Goal: Information Seeking & Learning: Learn about a topic

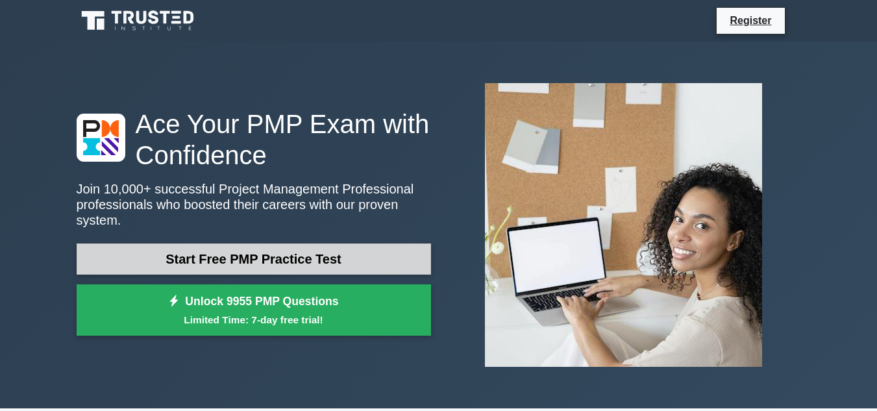
click at [392, 253] on link "Start Free PMP Practice Test" at bounding box center [254, 258] width 354 height 31
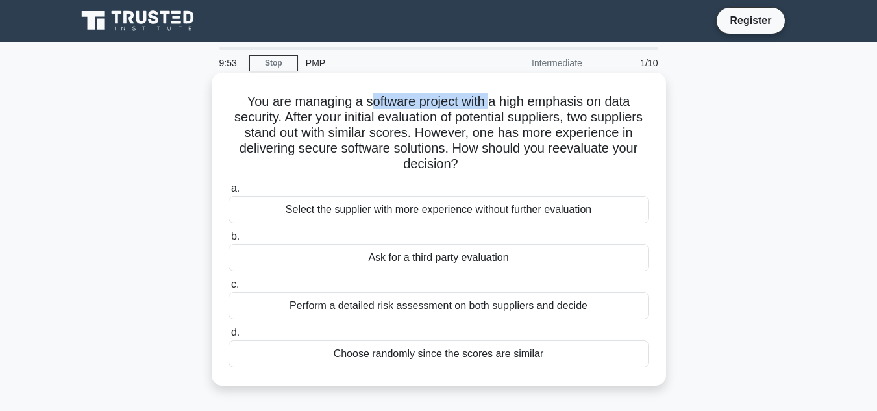
drag, startPoint x: 369, startPoint y: 103, endPoint x: 491, endPoint y: 107, distance: 122.1
click at [491, 107] on h5 "You are managing a software project with a high emphasis on data security. Afte…" at bounding box center [438, 132] width 423 height 79
click at [499, 112] on h5 "You are managing a software project with a high emphasis on data security. Afte…" at bounding box center [438, 132] width 423 height 79
drag, startPoint x: 379, startPoint y: 114, endPoint x: 456, endPoint y: 123, distance: 78.4
click at [456, 123] on h5 "You are managing a software project with a high emphasis on data security. Afte…" at bounding box center [438, 132] width 423 height 79
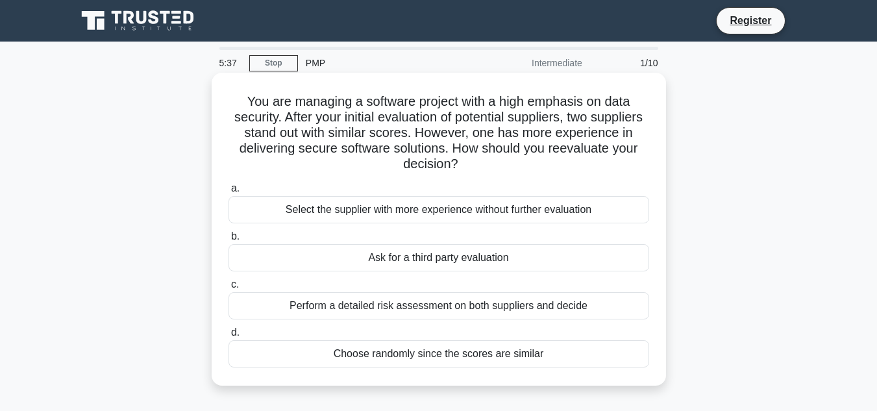
click at [486, 212] on div "Select the supplier with more experience without further evaluation" at bounding box center [439, 209] width 421 height 27
click at [229, 193] on input "a. Select the supplier with more experience without further evaluation" at bounding box center [229, 188] width 0 height 8
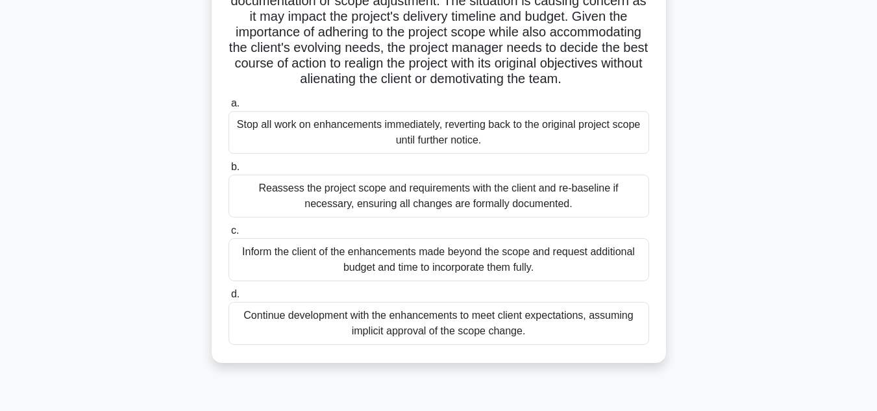
scroll to position [195, 0]
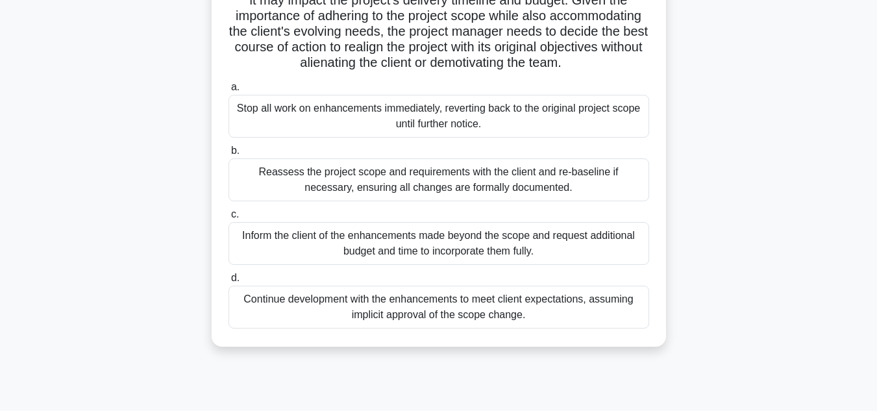
click at [460, 201] on div "Reassess the project scope and requirements with the client and re-baseline if …" at bounding box center [439, 179] width 421 height 43
click at [229, 155] on input "b. Reassess the project scope and requirements with the client and re-baseline …" at bounding box center [229, 151] width 0 height 8
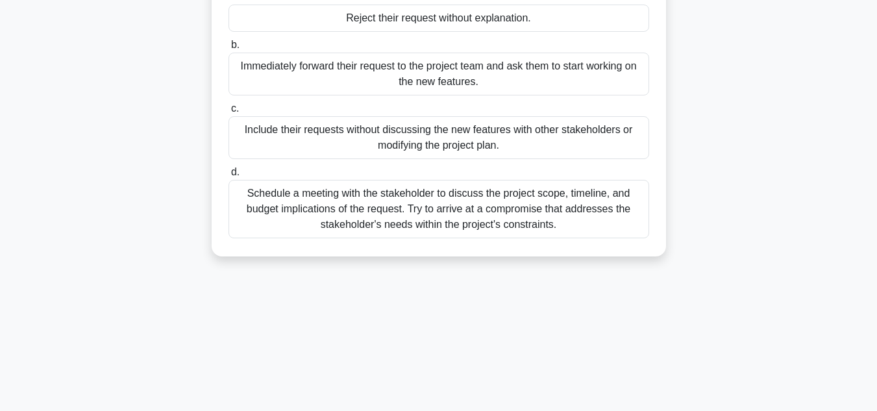
scroll to position [0, 0]
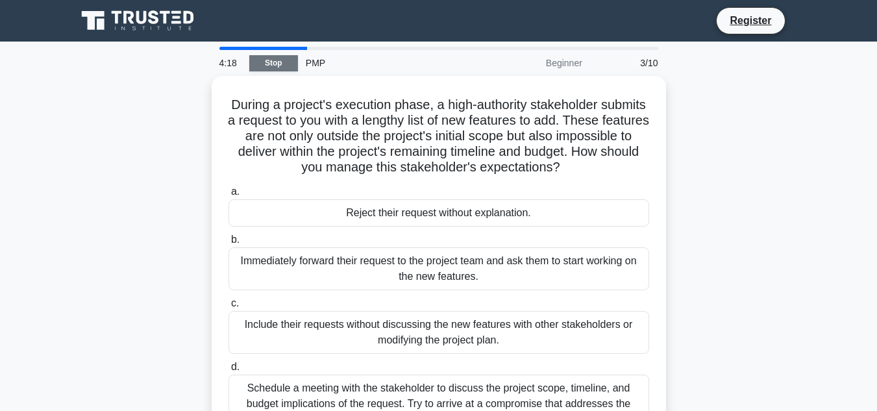
click at [273, 57] on link "Stop" at bounding box center [273, 63] width 49 height 16
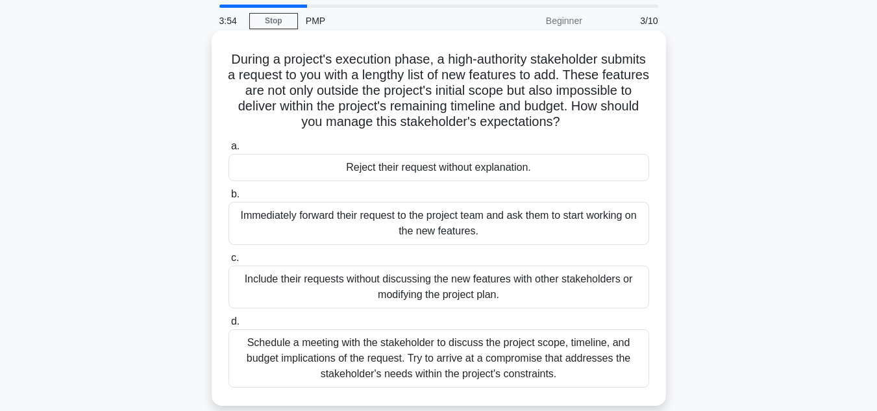
scroll to position [65, 0]
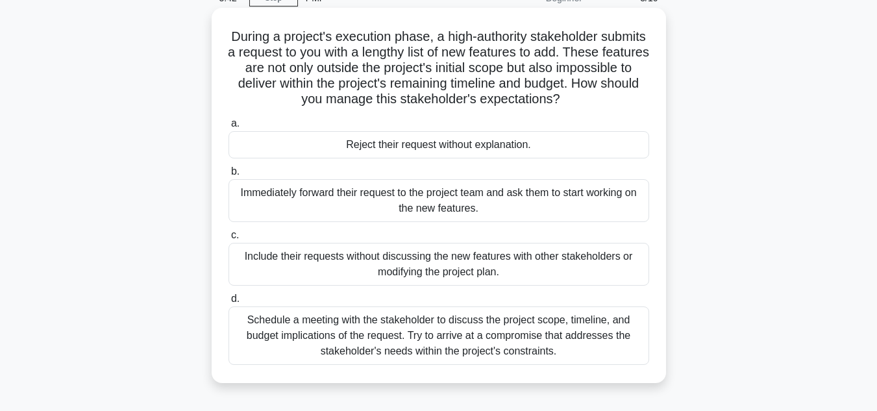
click at [442, 319] on div "Schedule a meeting with the stakeholder to discuss the project scope, timeline,…" at bounding box center [439, 335] width 421 height 58
click at [229, 303] on input "d. Schedule a meeting with the stakeholder to discuss the project scope, timeli…" at bounding box center [229, 299] width 0 height 8
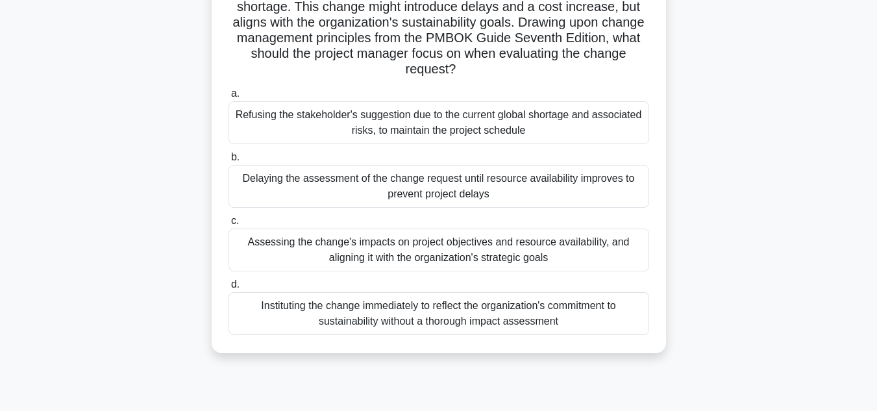
scroll to position [130, 0]
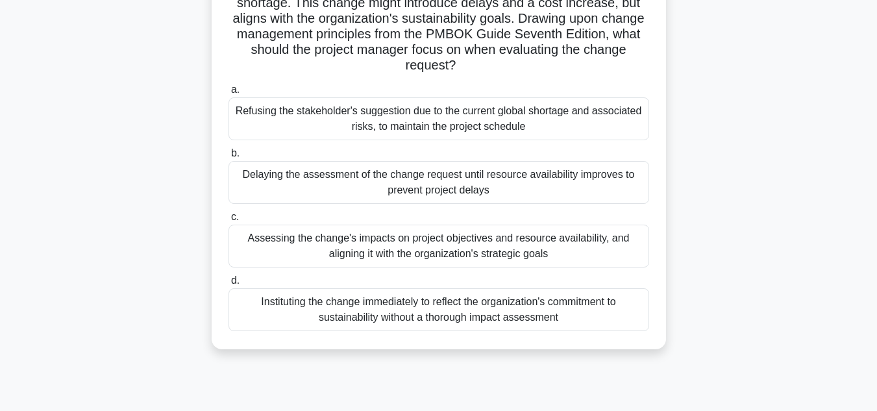
click at [572, 248] on div "Assessing the change's impacts on project objectives and resource availability,…" at bounding box center [439, 246] width 421 height 43
click at [229, 221] on input "c. Assessing the change's impacts on project objectives and resource availabili…" at bounding box center [229, 217] width 0 height 8
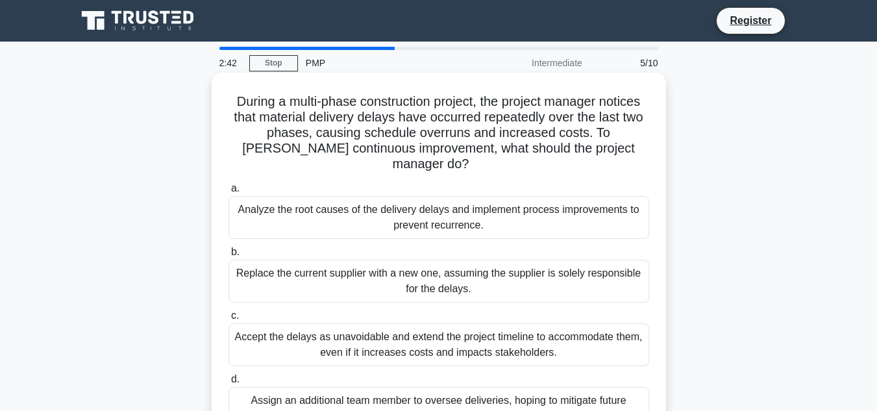
scroll to position [65, 0]
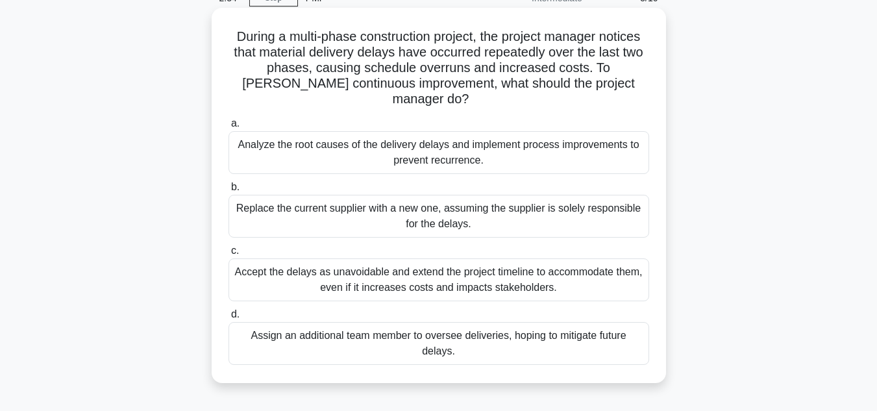
click at [623, 147] on div "Analyze the root causes of the delivery delays and implement process improvemen…" at bounding box center [439, 152] width 421 height 43
click at [229, 128] on input "a. Analyze the root causes of the delivery delays and implement process improve…" at bounding box center [229, 123] width 0 height 8
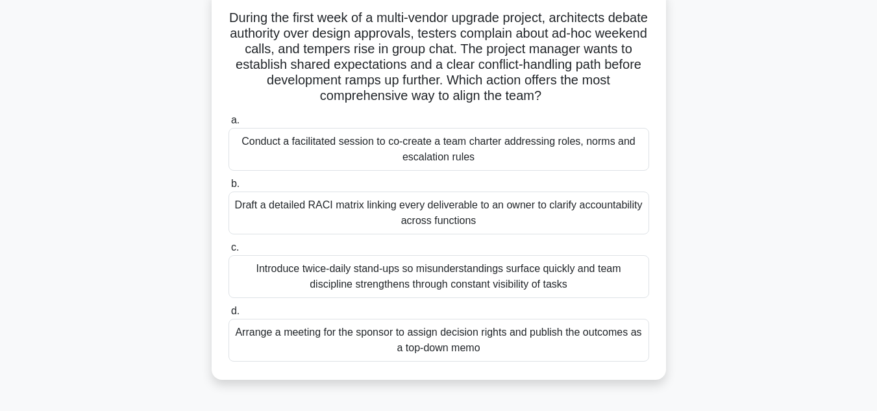
scroll to position [130, 0]
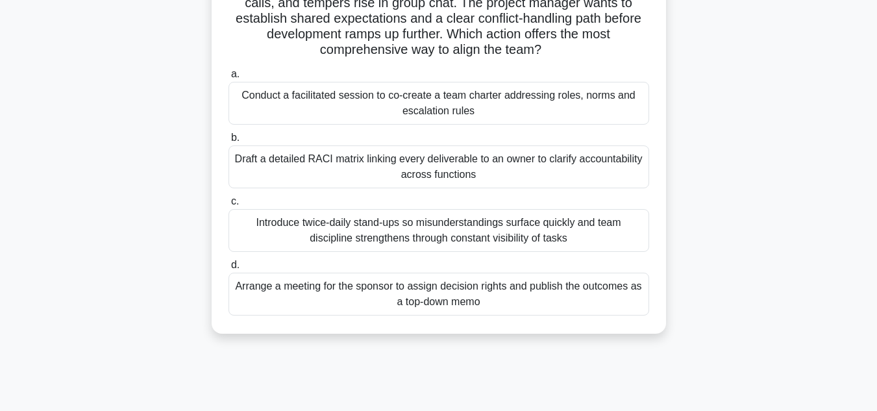
click at [548, 103] on div "Conduct a facilitated session to co-create a team charter addressing roles, nor…" at bounding box center [439, 103] width 421 height 43
click at [229, 79] on input "a. Conduct a facilitated session to co-create a team charter addressing roles, …" at bounding box center [229, 74] width 0 height 8
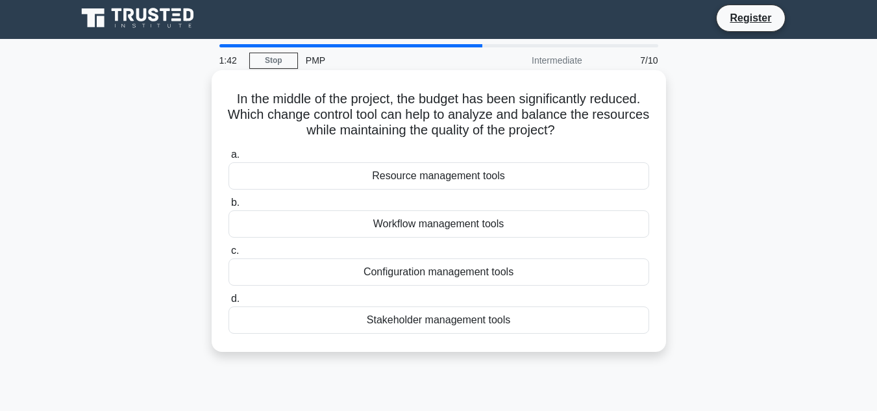
scroll to position [0, 0]
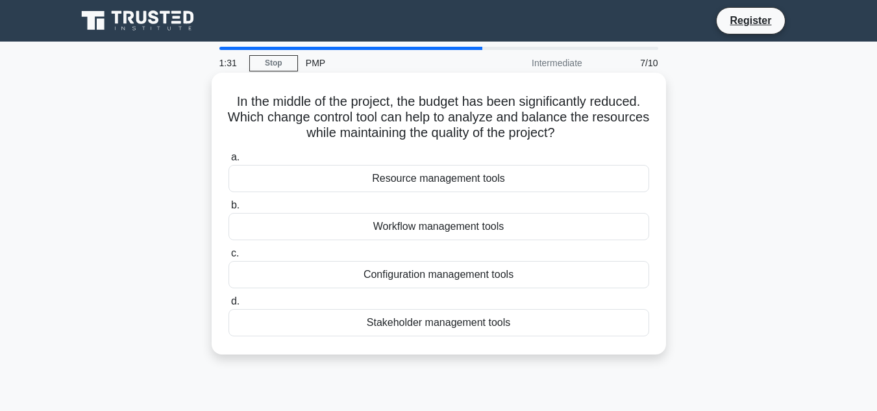
click at [535, 170] on div "Resource management tools" at bounding box center [439, 178] width 421 height 27
click at [229, 162] on input "a. Resource management tools" at bounding box center [229, 157] width 0 height 8
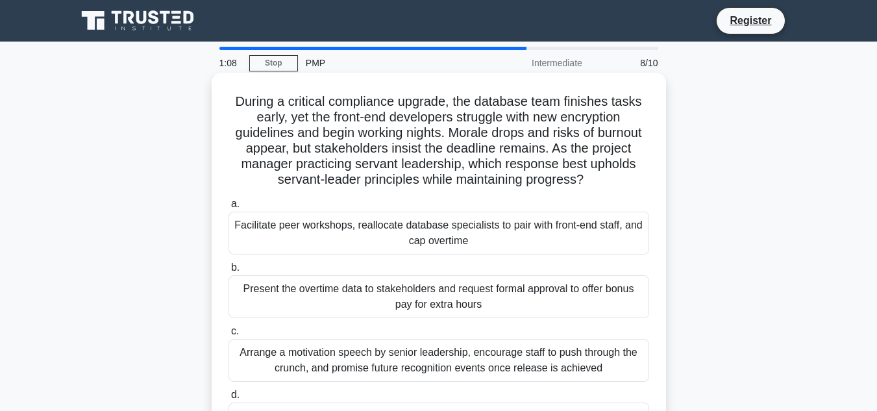
scroll to position [65, 0]
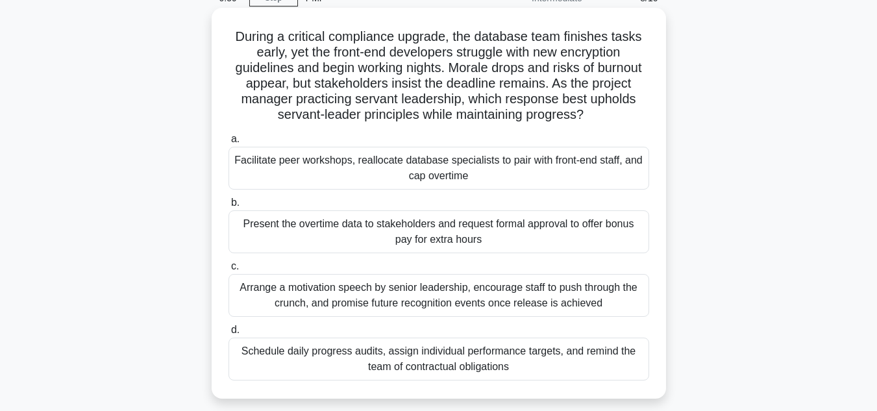
click at [572, 168] on div "Facilitate peer workshops, reallocate database specialists to pair with front-e…" at bounding box center [439, 168] width 421 height 43
click at [229, 143] on input "a. Facilitate peer workshops, reallocate database specialists to pair with fron…" at bounding box center [229, 139] width 0 height 8
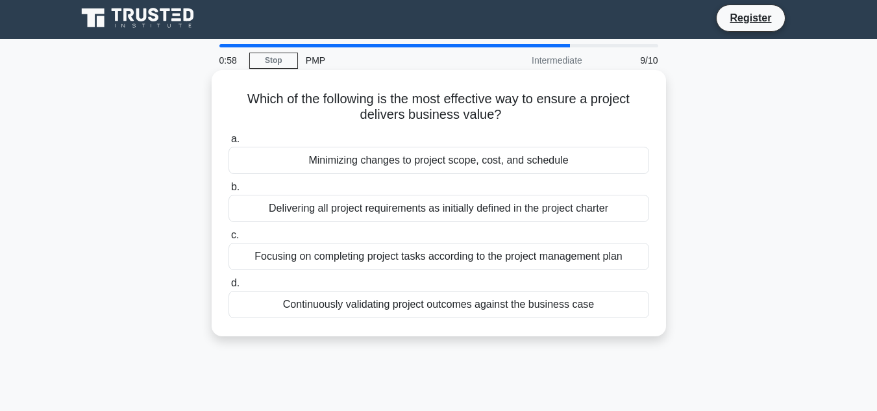
scroll to position [0, 0]
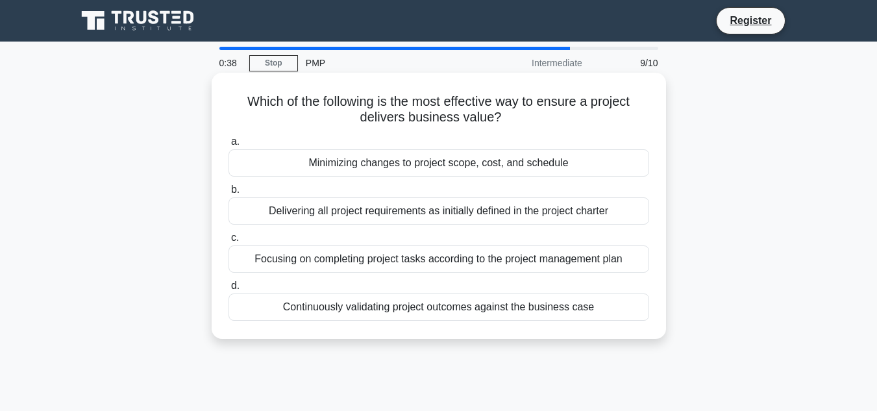
click at [502, 310] on div "Continuously validating project outcomes against the business case" at bounding box center [439, 306] width 421 height 27
click at [229, 290] on input "d. Continuously validating project outcomes against the business case" at bounding box center [229, 286] width 0 height 8
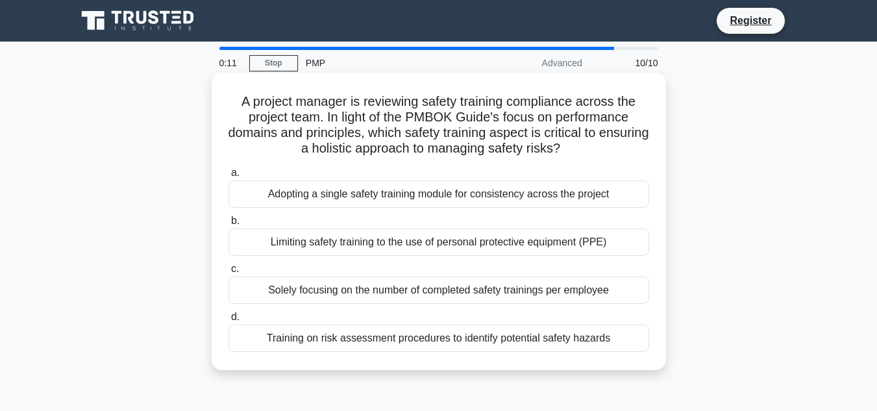
click at [463, 342] on div "Training on risk assessment procedures to identify potential safety hazards" at bounding box center [439, 338] width 421 height 27
click at [229, 321] on input "d. Training on risk assessment procedures to identify potential safety hazards" at bounding box center [229, 317] width 0 height 8
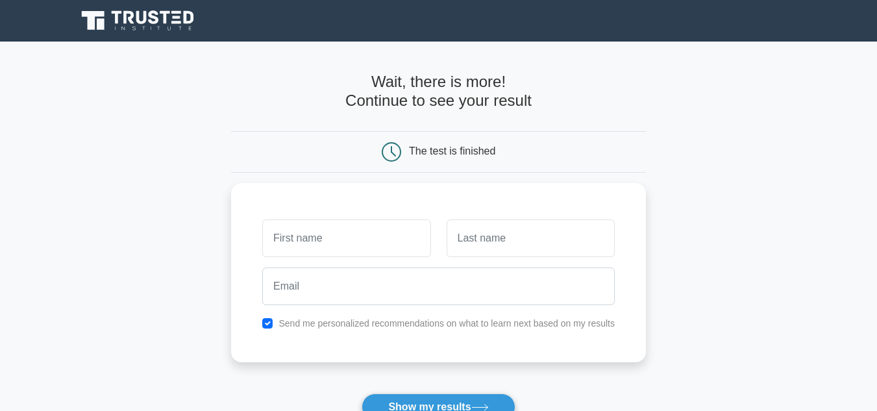
click at [369, 232] on input "text" at bounding box center [346, 238] width 168 height 38
type input "Gillian"
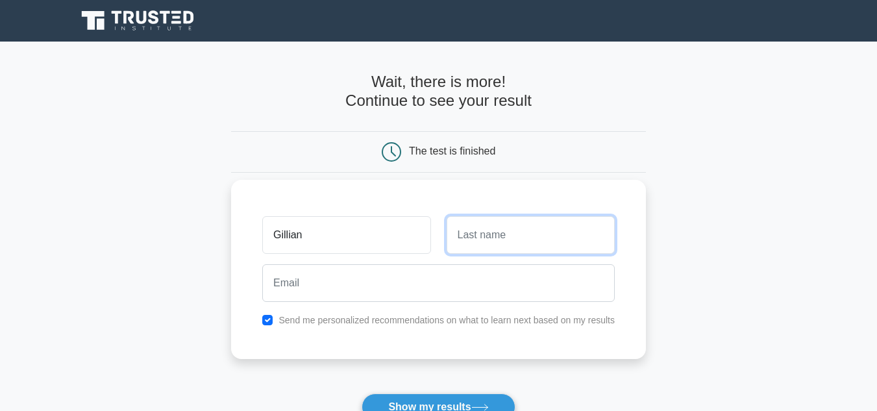
click at [475, 242] on input "text" at bounding box center [531, 235] width 168 height 38
type input "Tan"
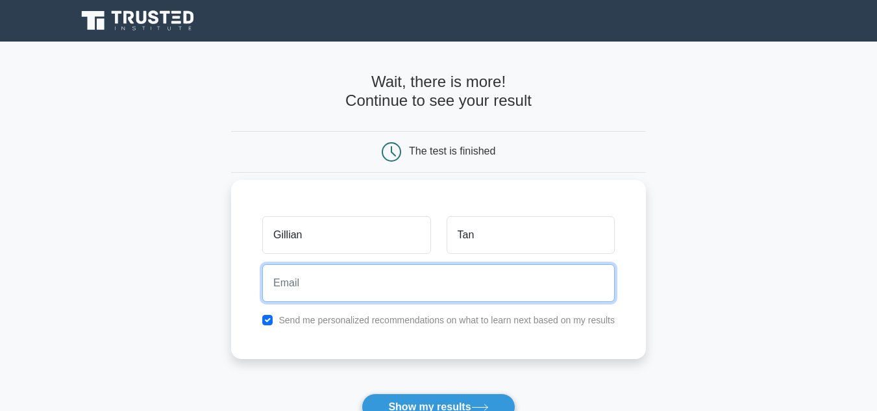
click at [471, 280] on input "email" at bounding box center [438, 283] width 353 height 38
type input "tangillian28@gmail.com"
click at [362, 393] on button "Show my results" at bounding box center [438, 406] width 153 height 27
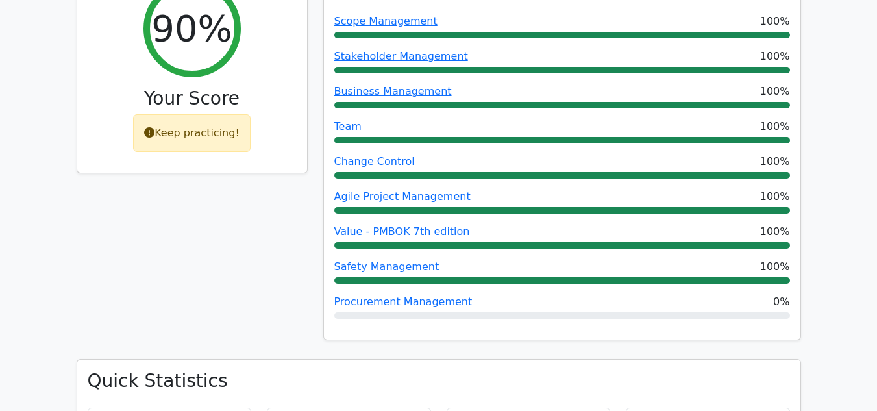
scroll to position [714, 0]
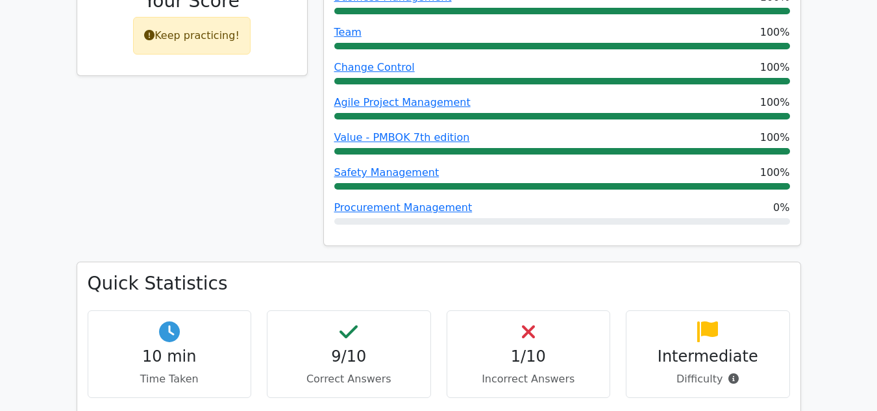
drag, startPoint x: 421, startPoint y: 145, endPoint x: 269, endPoint y: 162, distance: 152.9
click at [269, 162] on div "90% Your Score Keep practicing!" at bounding box center [192, 66] width 247 height 391
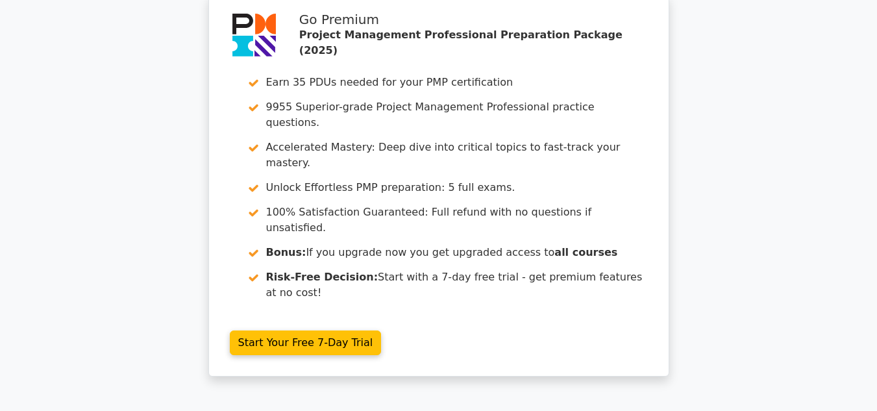
scroll to position [2363, 0]
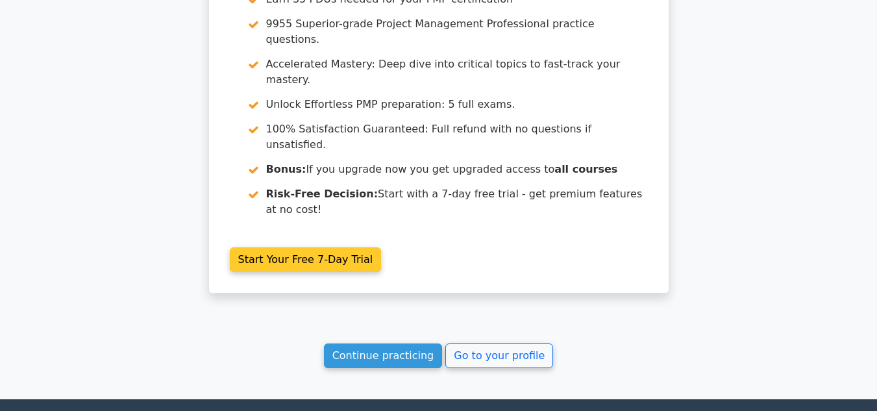
click at [382, 247] on link "Start Your Free 7-Day Trial" at bounding box center [306, 259] width 152 height 25
